Goal: Information Seeking & Learning: Learn about a topic

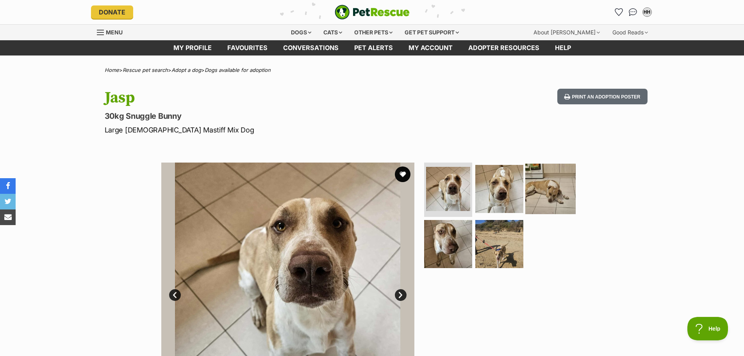
click at [550, 193] on img at bounding box center [551, 188] width 50 height 50
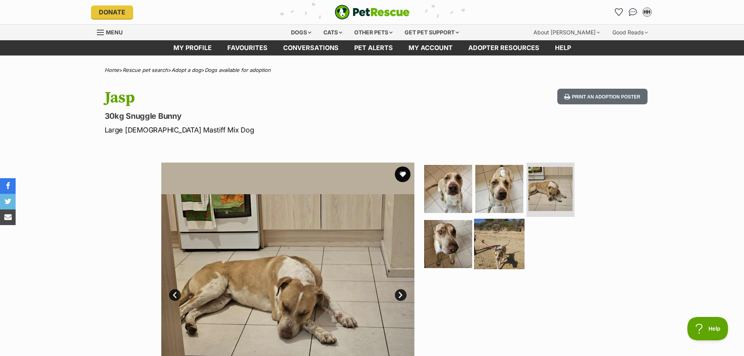
click at [503, 250] on img at bounding box center [499, 244] width 50 height 50
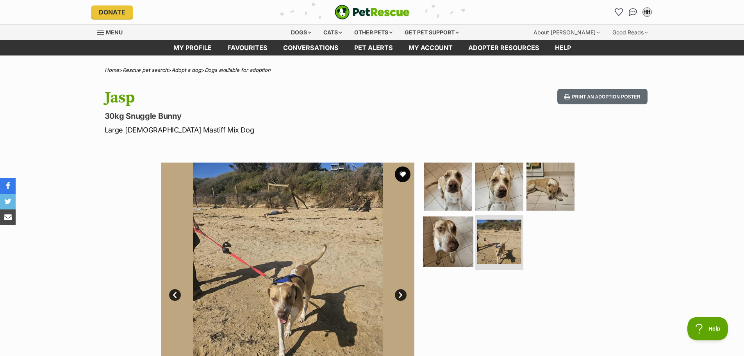
click at [456, 247] on img at bounding box center [448, 241] width 50 height 50
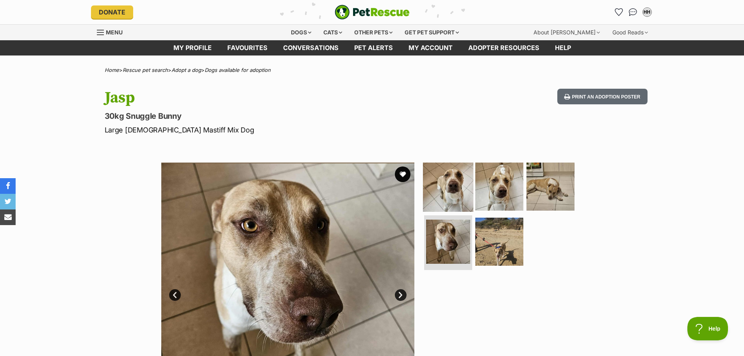
click at [471, 187] on img at bounding box center [448, 186] width 50 height 50
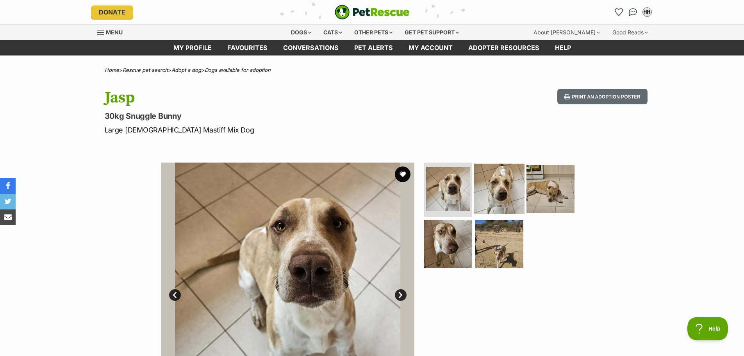
click at [492, 185] on img at bounding box center [499, 188] width 50 height 50
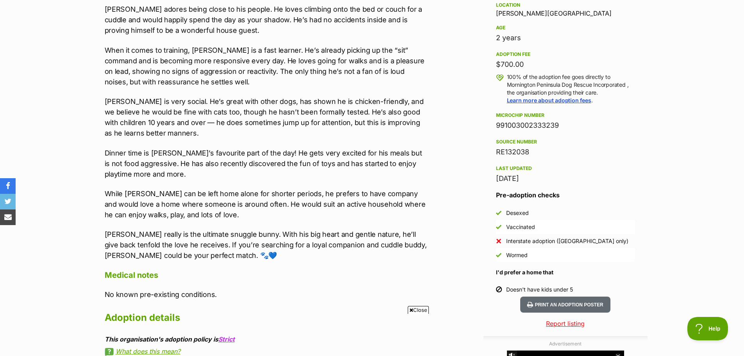
scroll to position [547, 0]
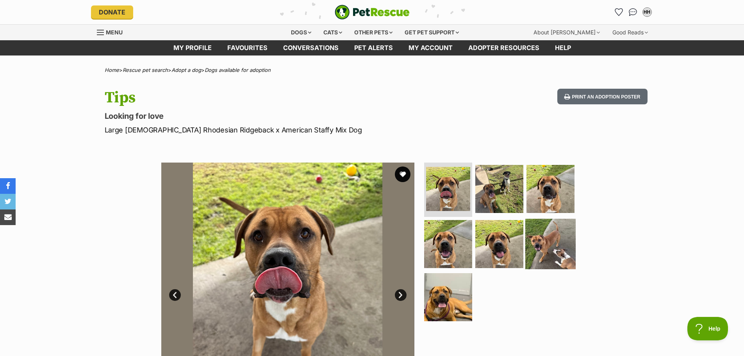
click at [544, 237] on img at bounding box center [551, 244] width 50 height 50
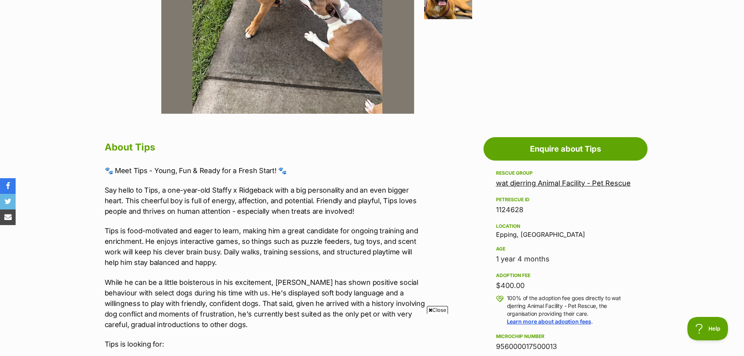
scroll to position [391, 0]
